Goal: Task Accomplishment & Management: Use online tool/utility

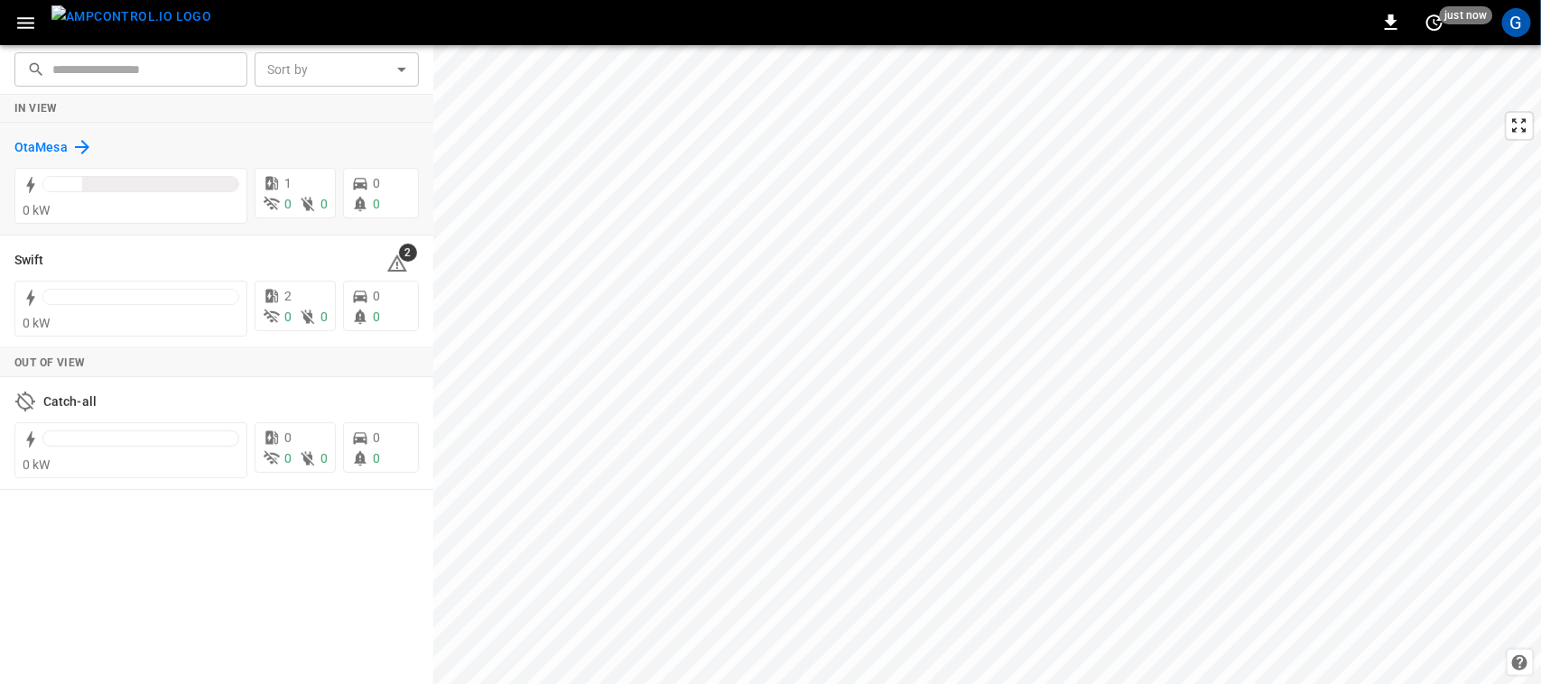
click at [34, 145] on h6 "OtaMesa" at bounding box center [40, 148] width 53 height 20
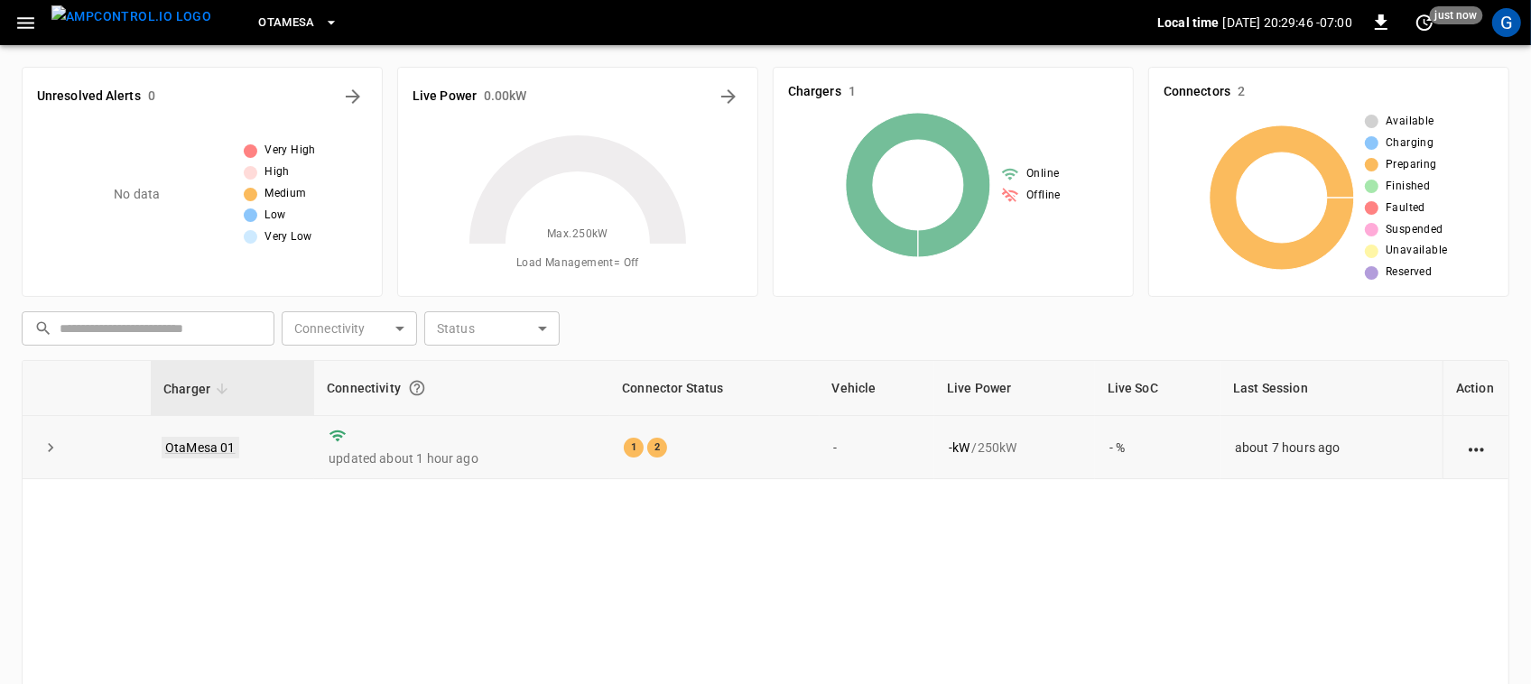
click at [212, 443] on link "OtaMesa 01" at bounding box center [201, 448] width 78 height 22
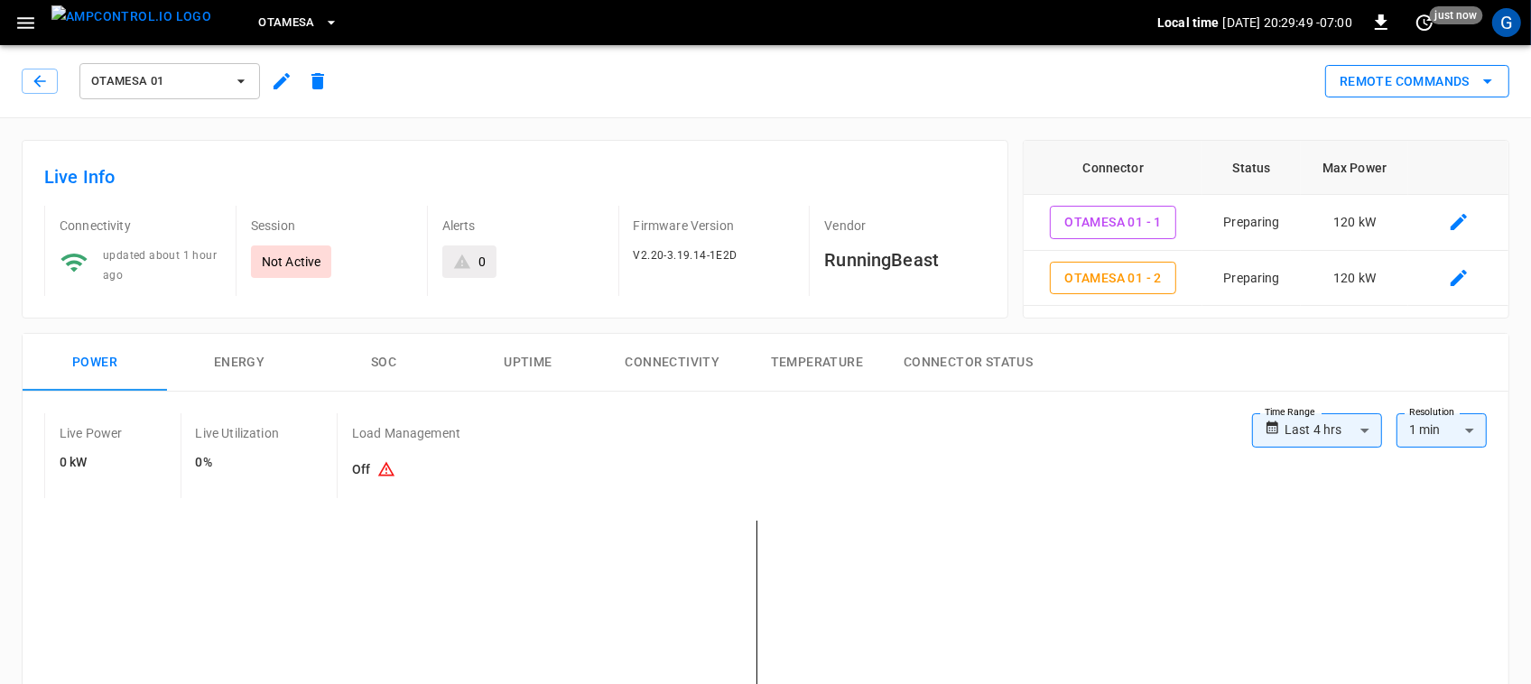
click at [1350, 82] on button "Remote Commands" at bounding box center [1417, 81] width 184 height 33
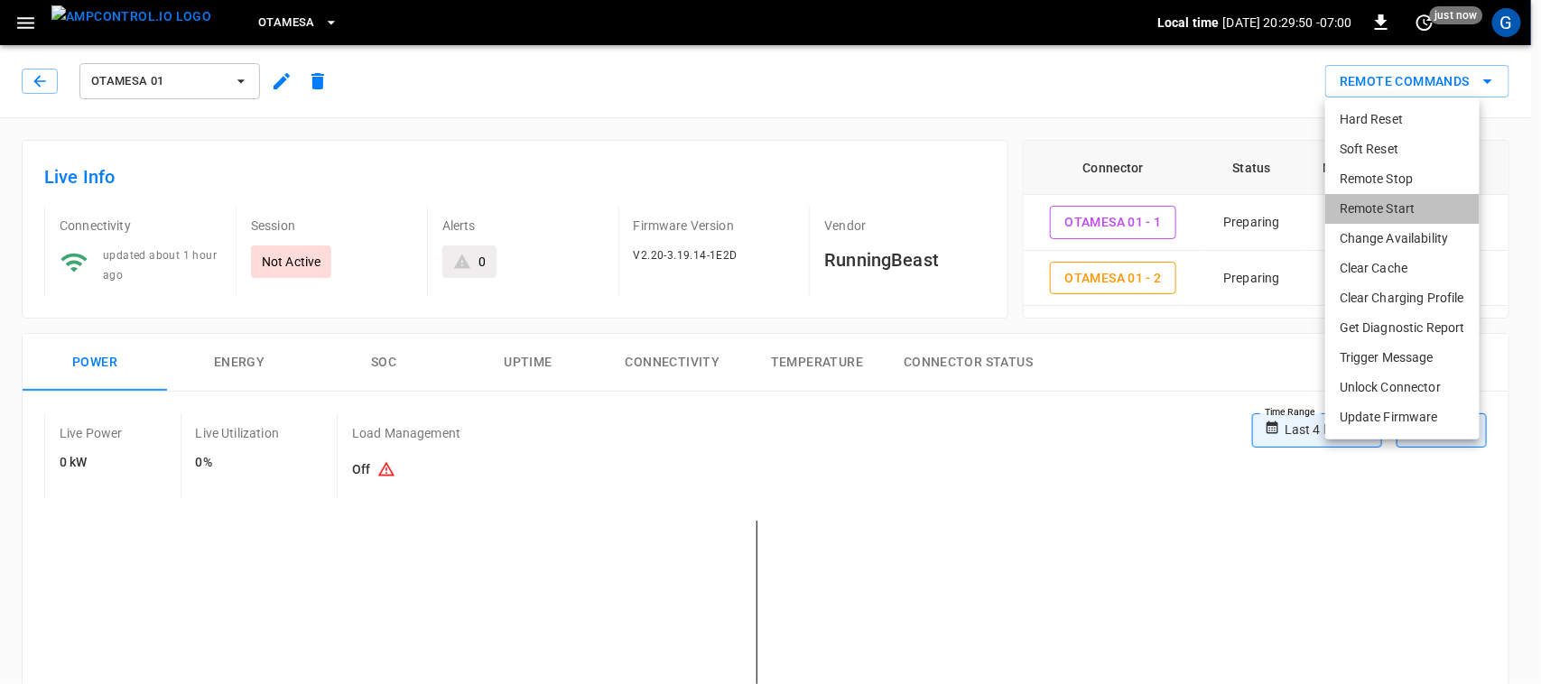
click at [1367, 203] on li "Remote Start" at bounding box center [1402, 209] width 154 height 30
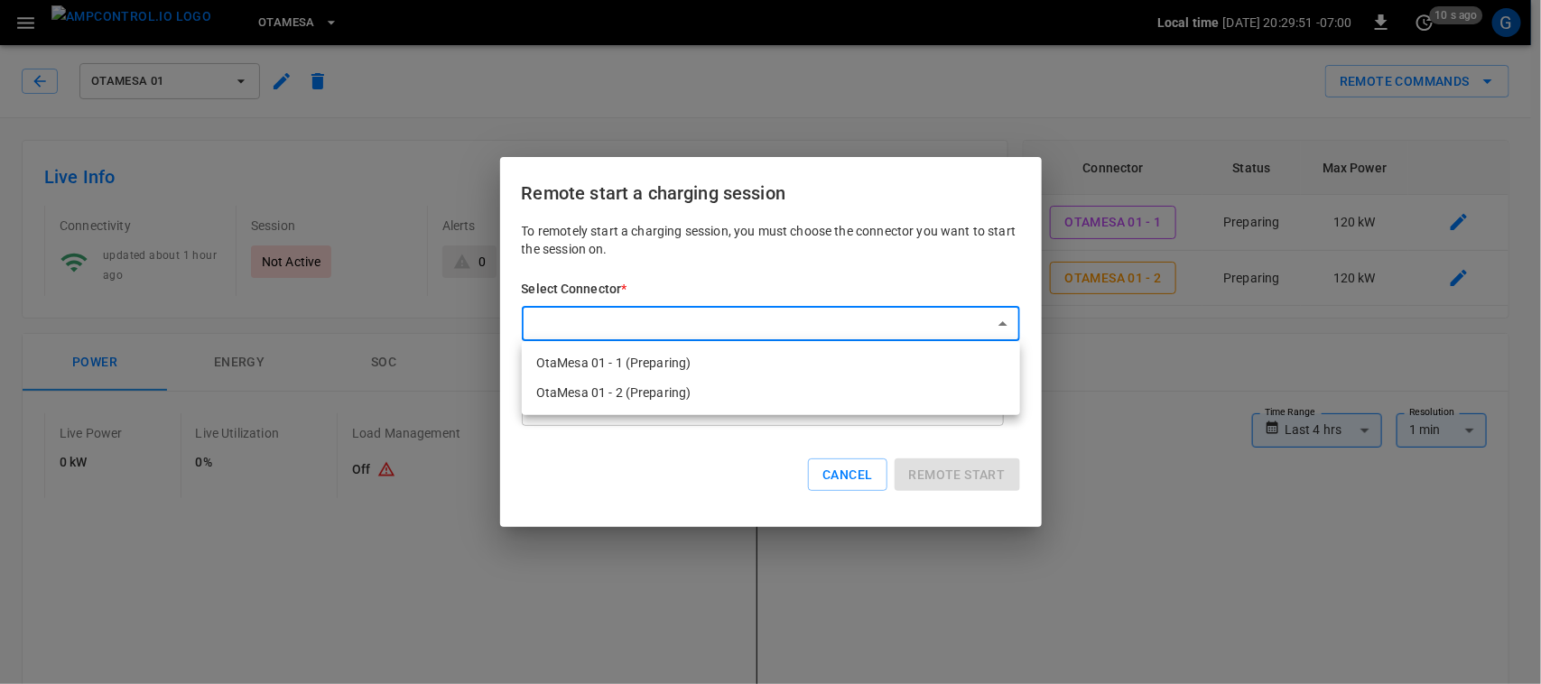
click at [867, 357] on li "OtaMesa 01 - 1 (Preparing)" at bounding box center [771, 363] width 498 height 30
type input "**********"
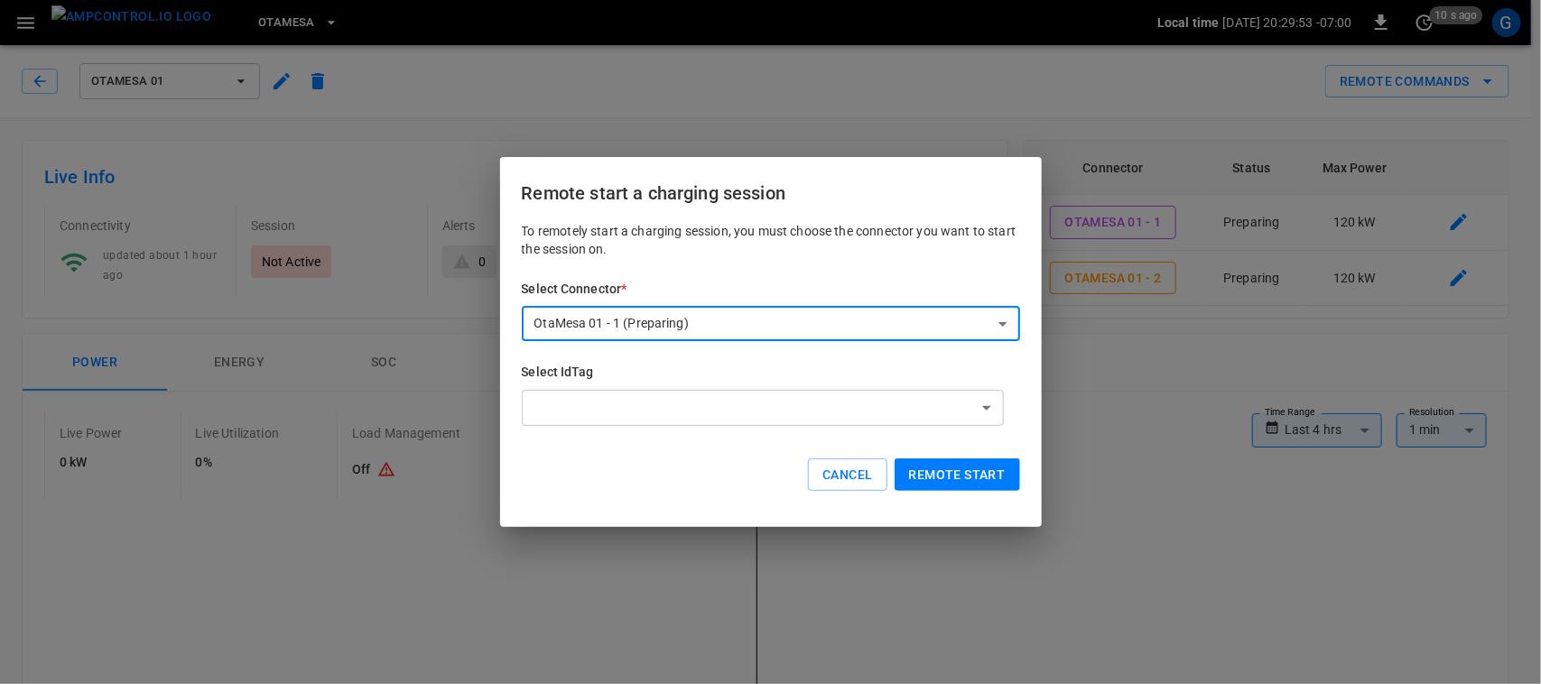
click at [923, 469] on button "Remote start" at bounding box center [956, 475] width 125 height 33
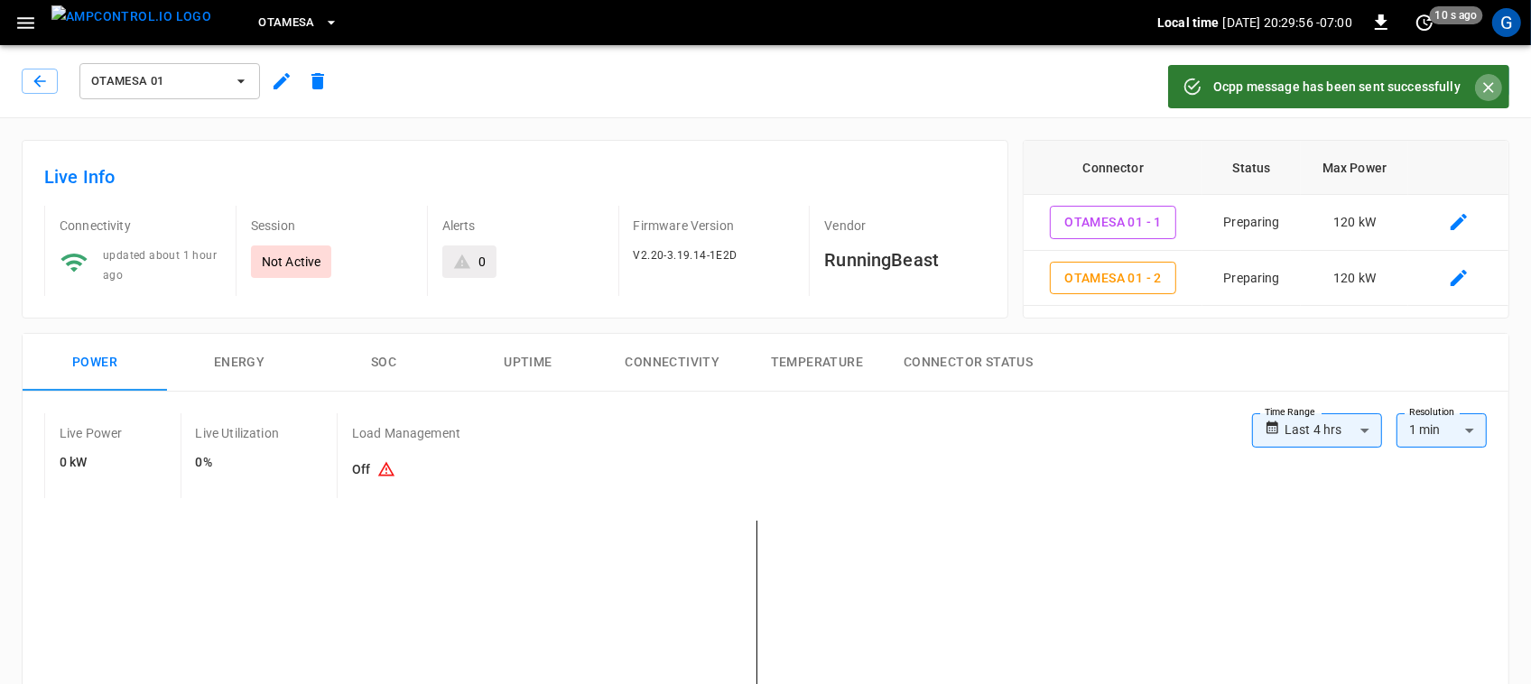
click at [1479, 91] on icon "Close" at bounding box center [1488, 88] width 18 height 18
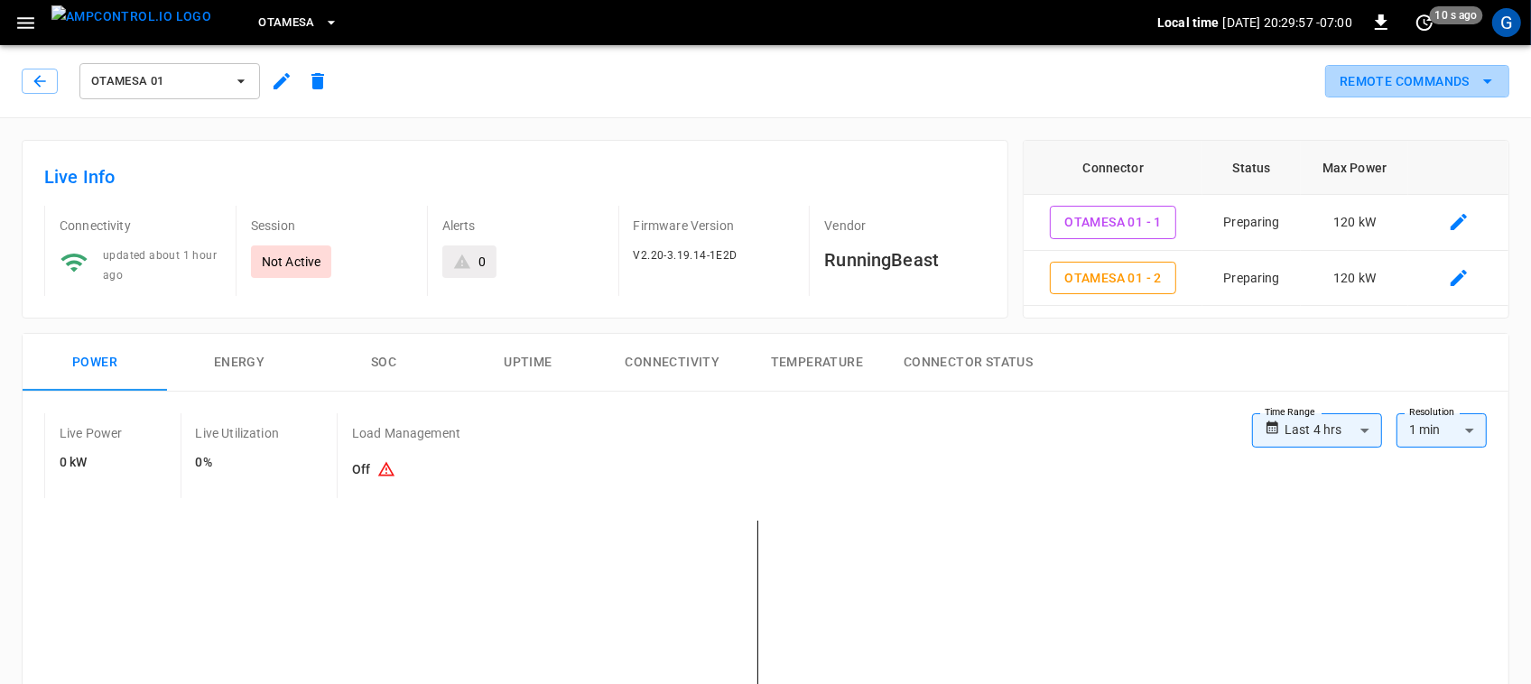
click at [1478, 91] on icon "remote commands options" at bounding box center [1488, 81] width 22 height 22
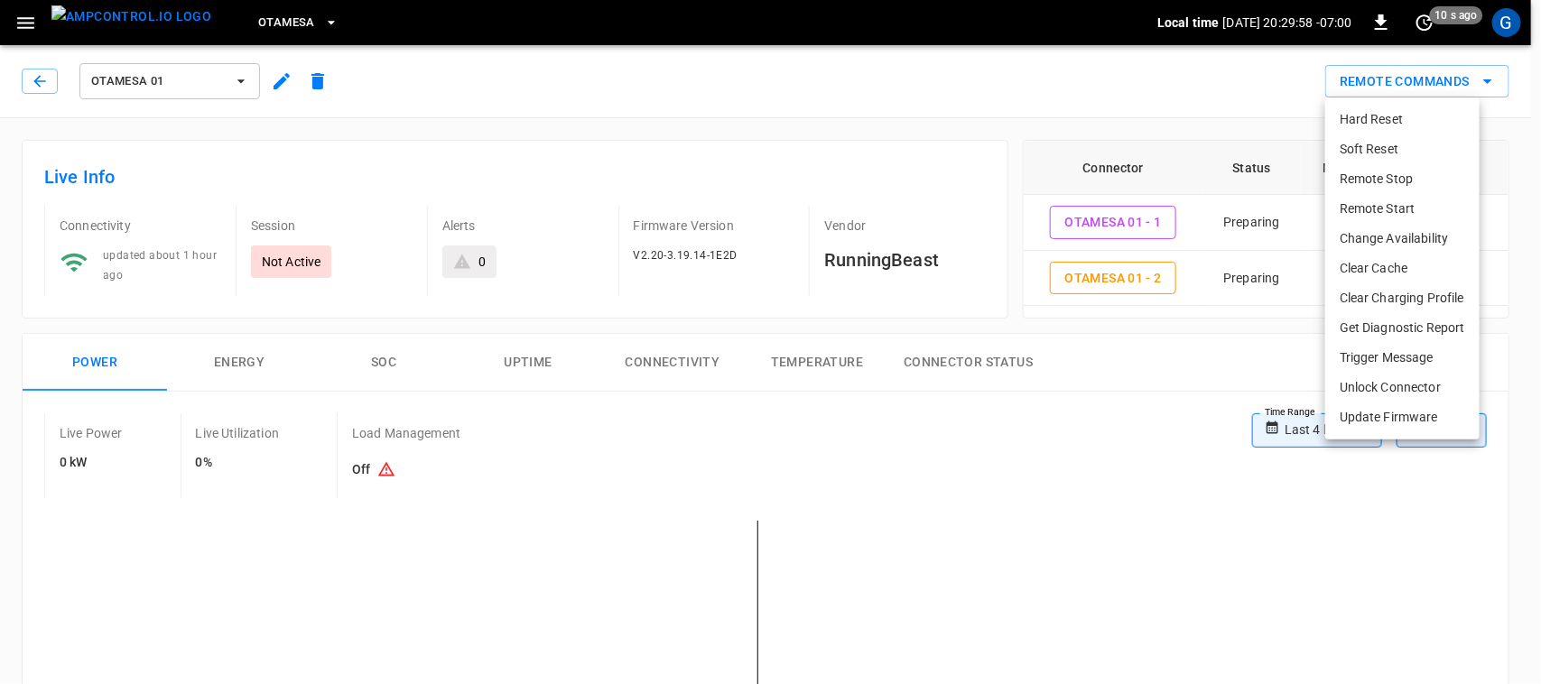
click at [1428, 203] on li "Remote Start" at bounding box center [1402, 209] width 154 height 30
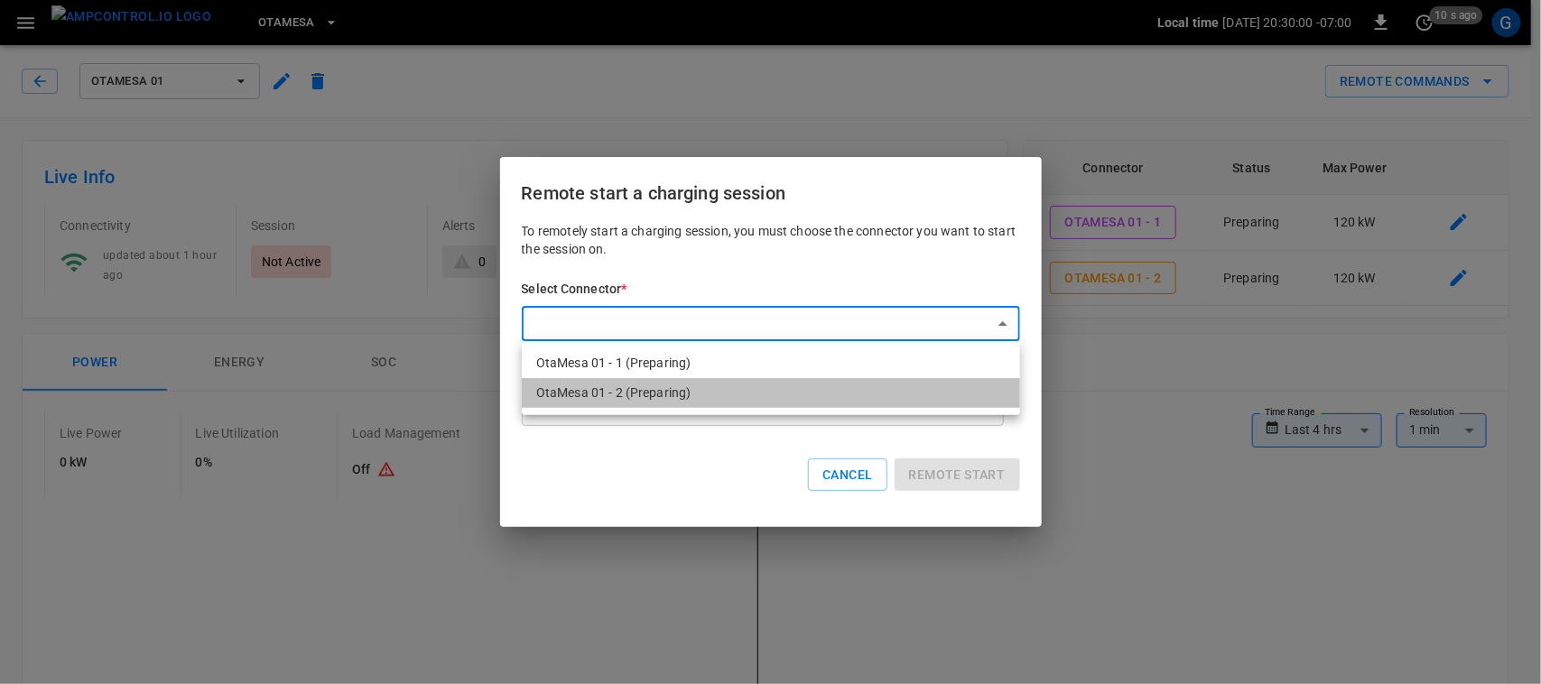
click at [796, 385] on li "OtaMesa 01 - 2 (Preparing)" at bounding box center [771, 393] width 498 height 30
type input "**********"
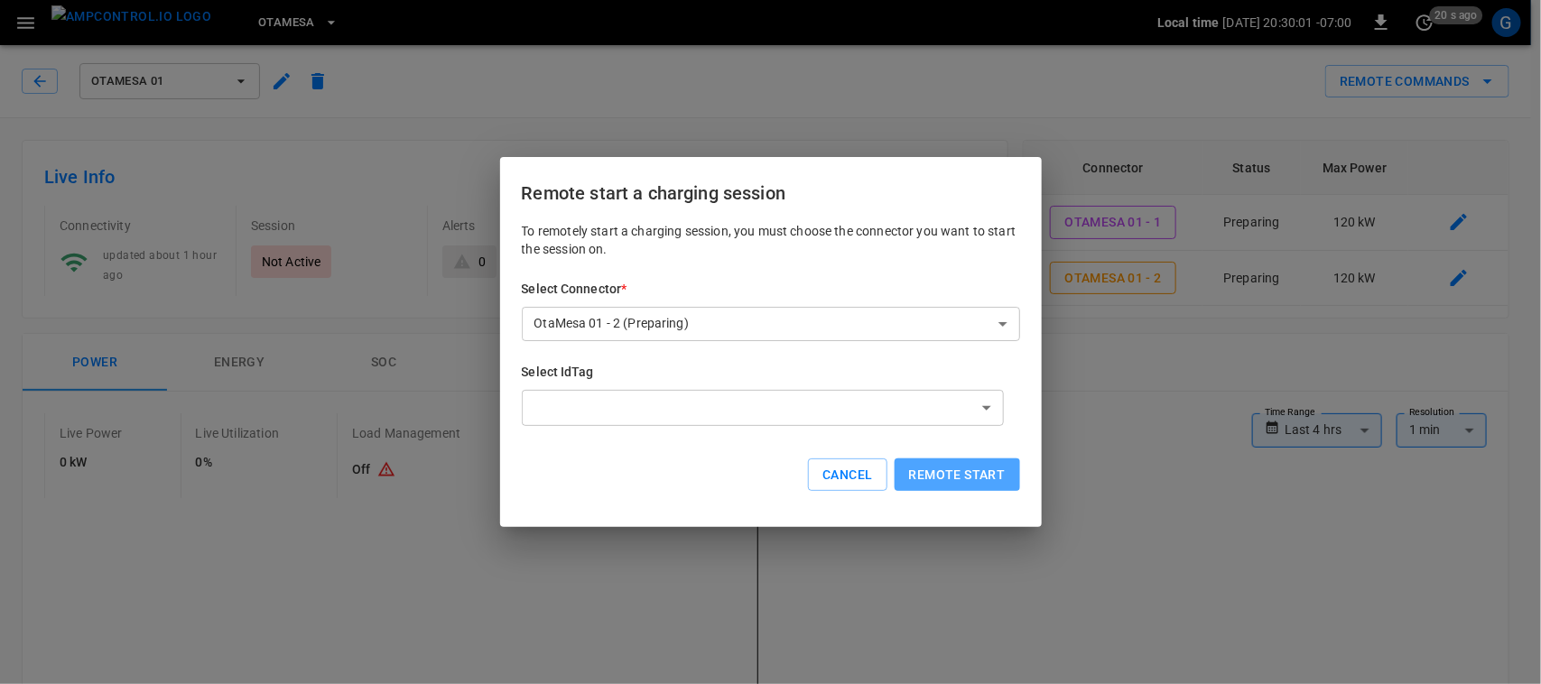
click at [928, 459] on button "Remote start" at bounding box center [956, 475] width 125 height 33
